Goal: Find specific page/section: Find specific page/section

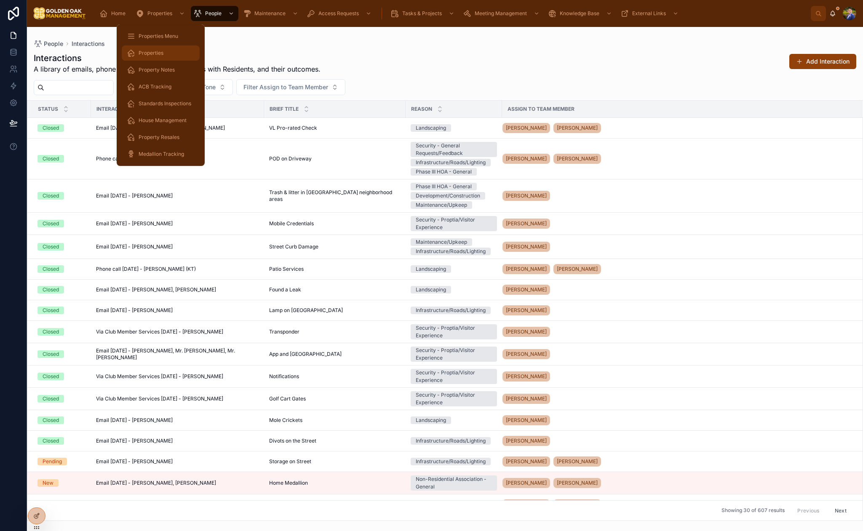
click at [153, 46] on div "Properties" at bounding box center [161, 52] width 68 height 13
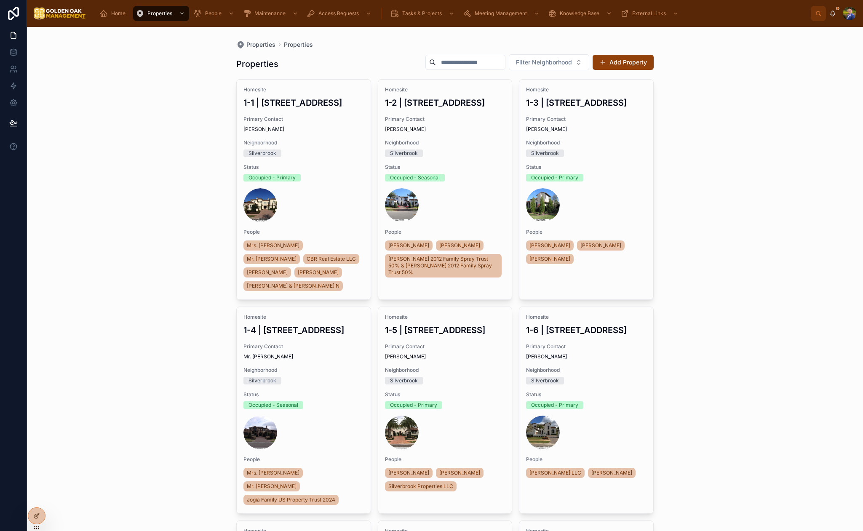
click at [476, 60] on input "text" at bounding box center [470, 62] width 69 height 12
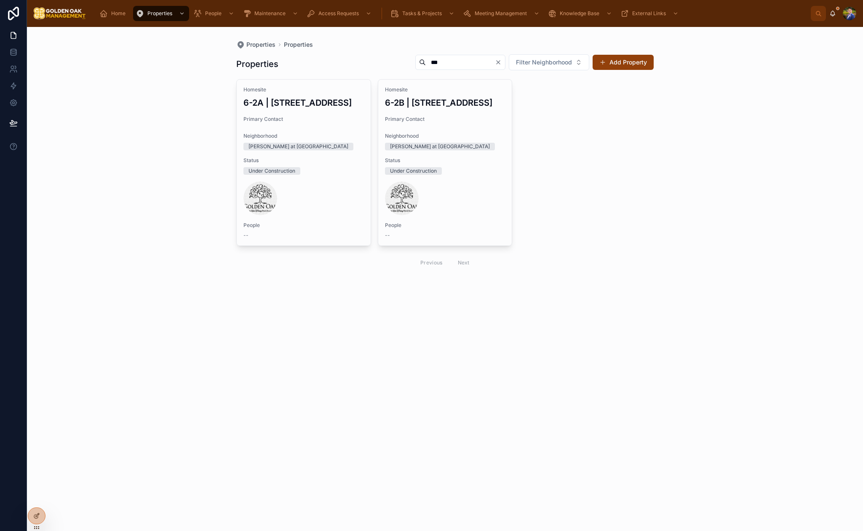
click at [437, 64] on input "***" at bounding box center [460, 62] width 69 height 12
type input "***"
